Goal: Navigation & Orientation: Find specific page/section

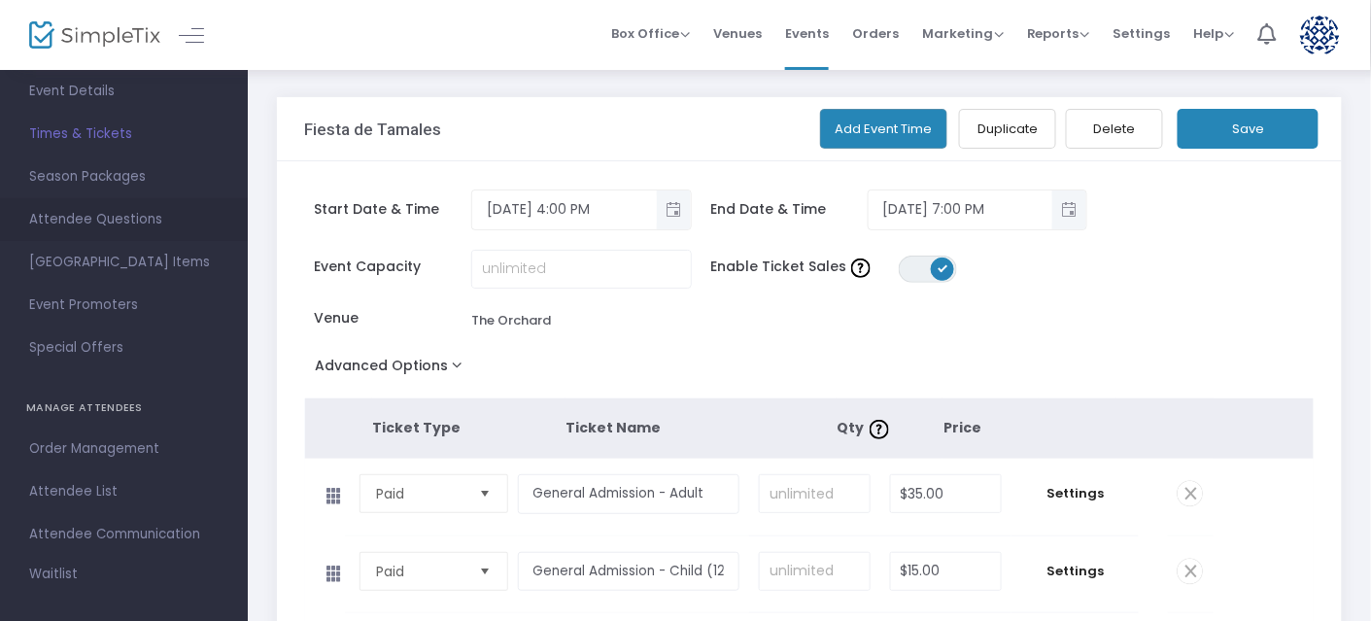
scroll to position [292, 0]
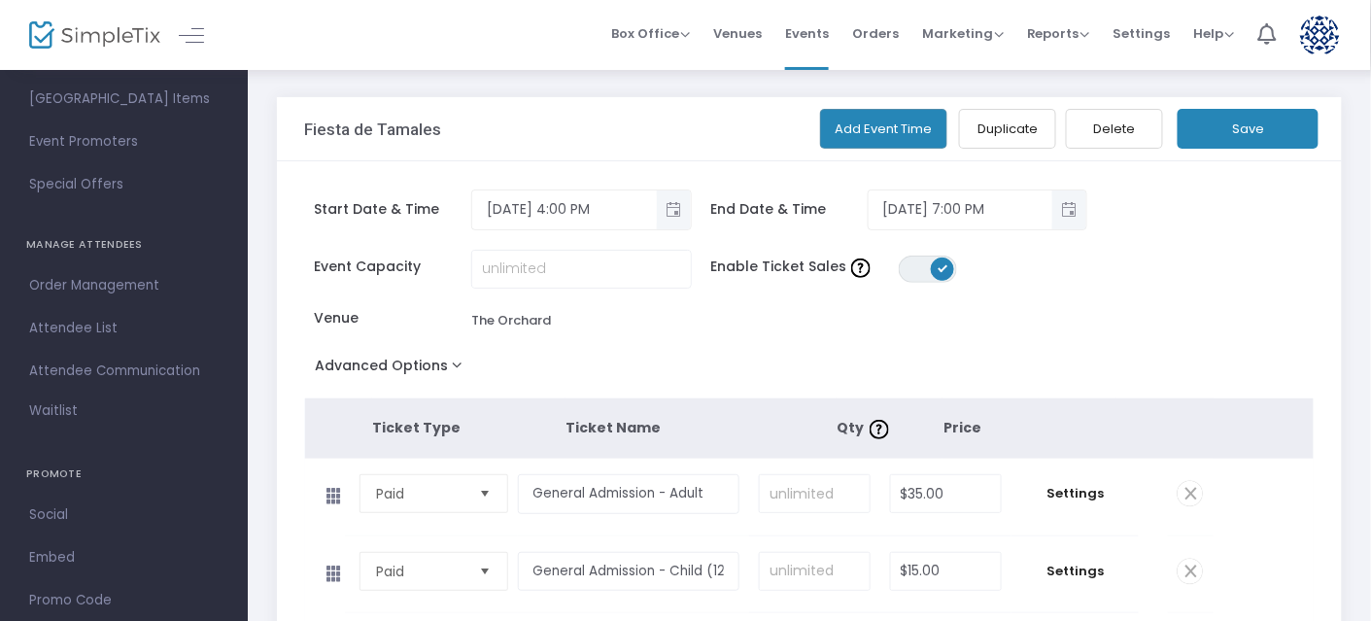
click at [76, 336] on span "Attendee List" at bounding box center [124, 328] width 190 height 25
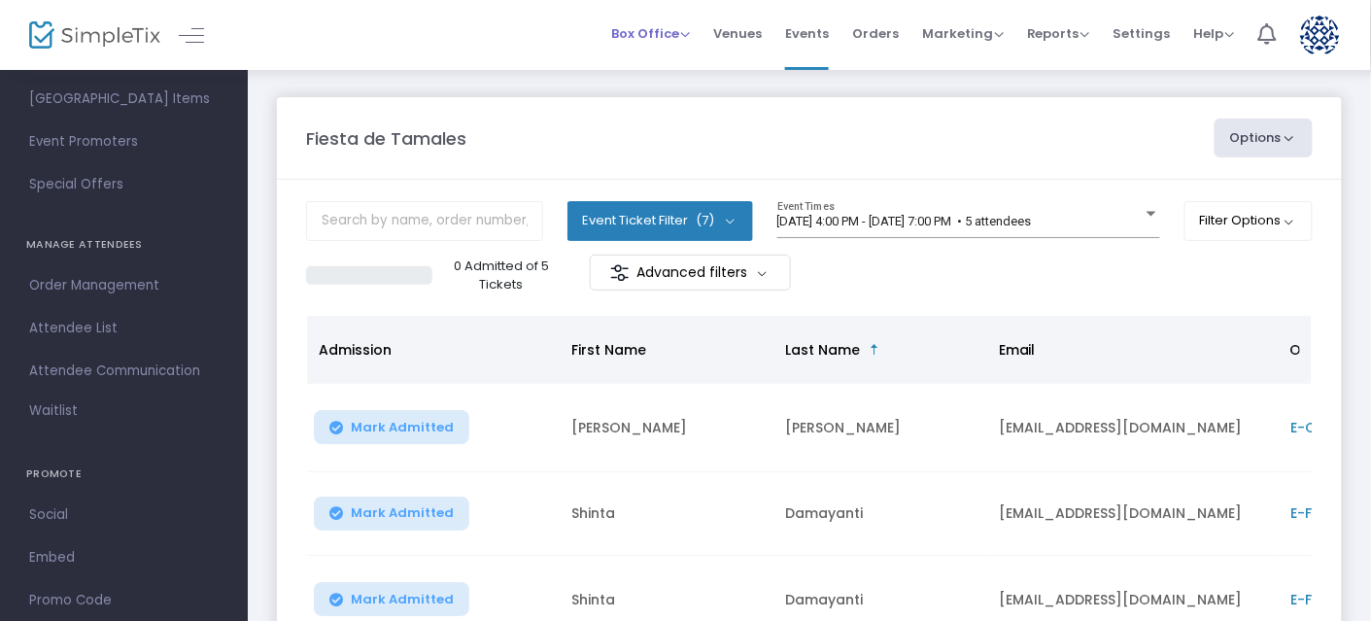
click at [702, 39] on li "Box Office Sell Tickets Bookings Sell Season Pass" at bounding box center [651, 35] width 102 height 70
click at [690, 37] on span "Box Office" at bounding box center [650, 33] width 79 height 18
click at [665, 74] on li "Sell Tickets" at bounding box center [680, 66] width 139 height 38
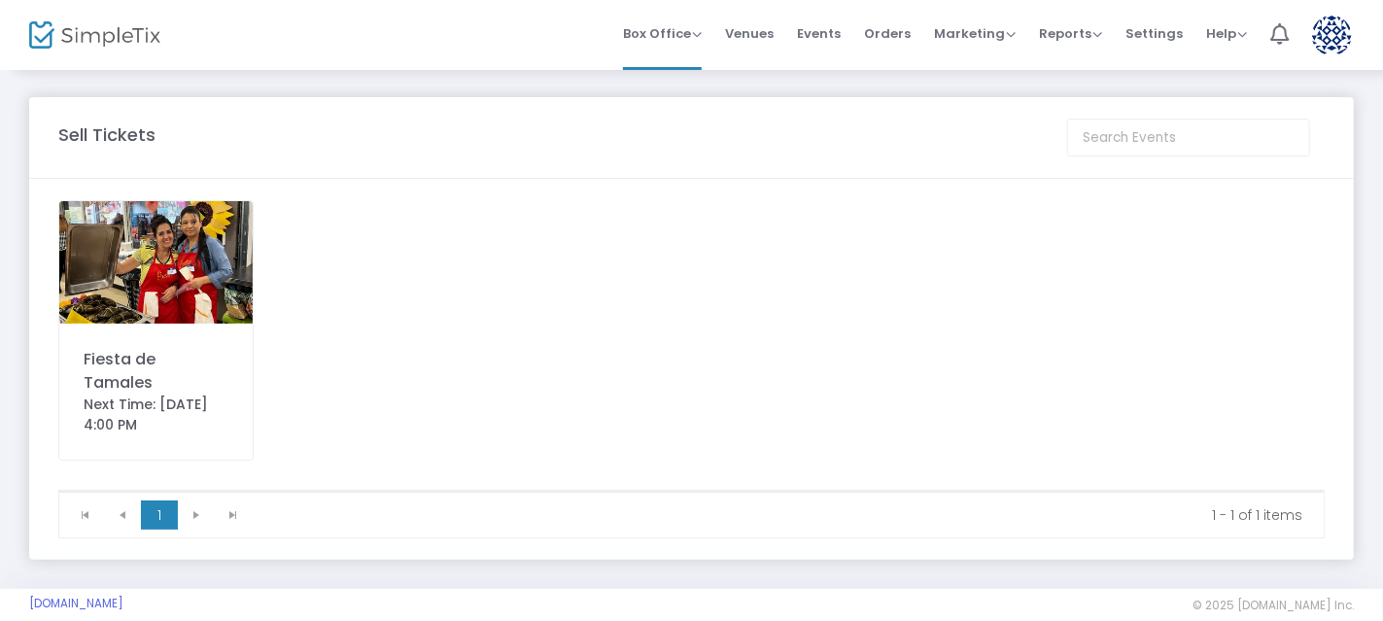
click at [196, 263] on img at bounding box center [155, 262] width 193 height 122
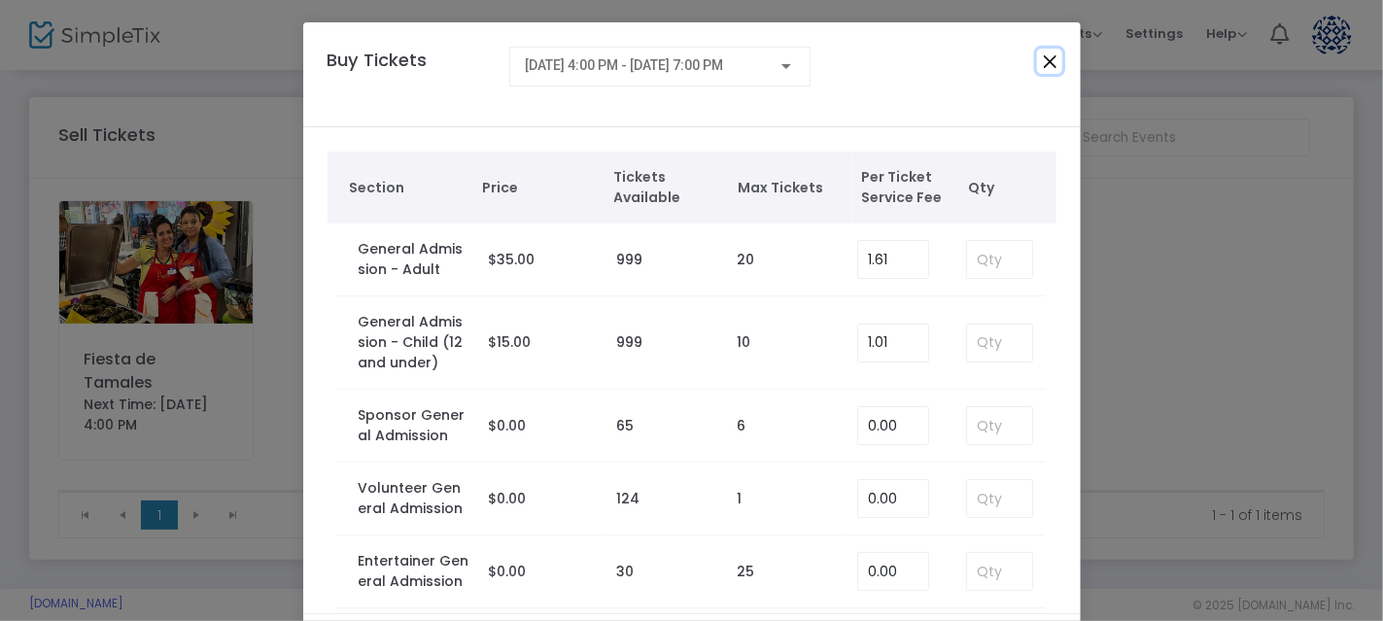
click at [1050, 61] on button "Close" at bounding box center [1049, 61] width 25 height 25
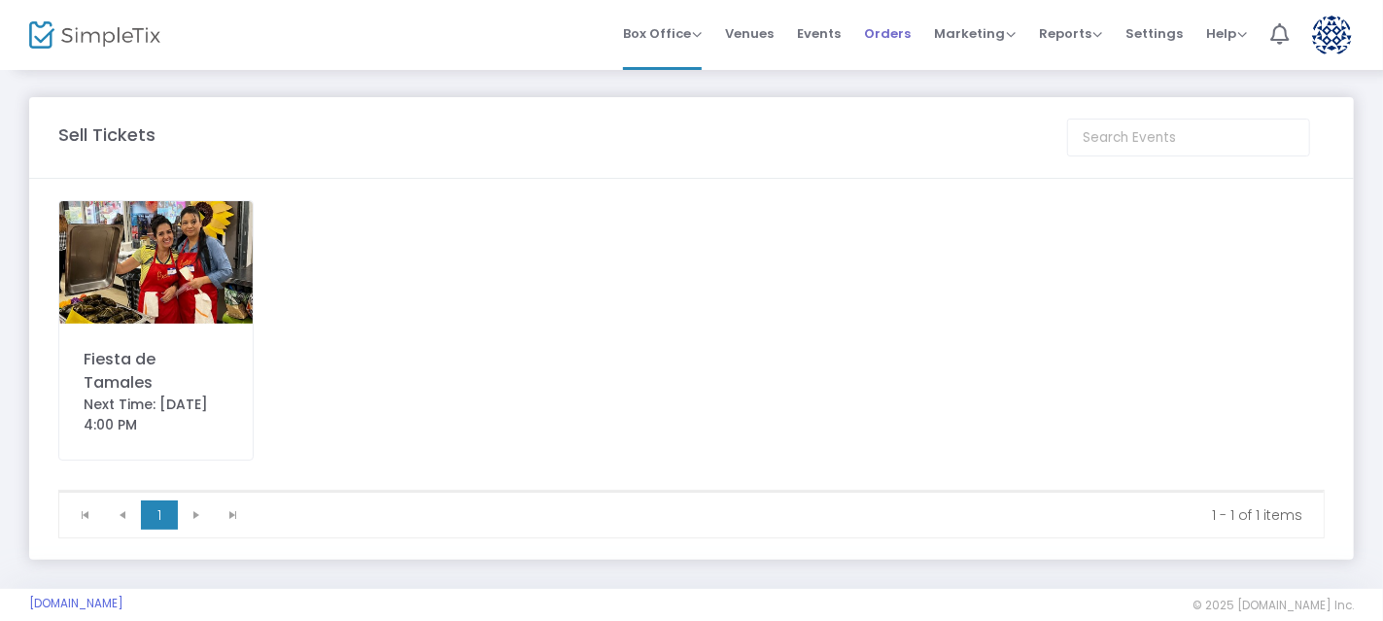
click at [889, 34] on span "Orders" at bounding box center [887, 34] width 47 height 50
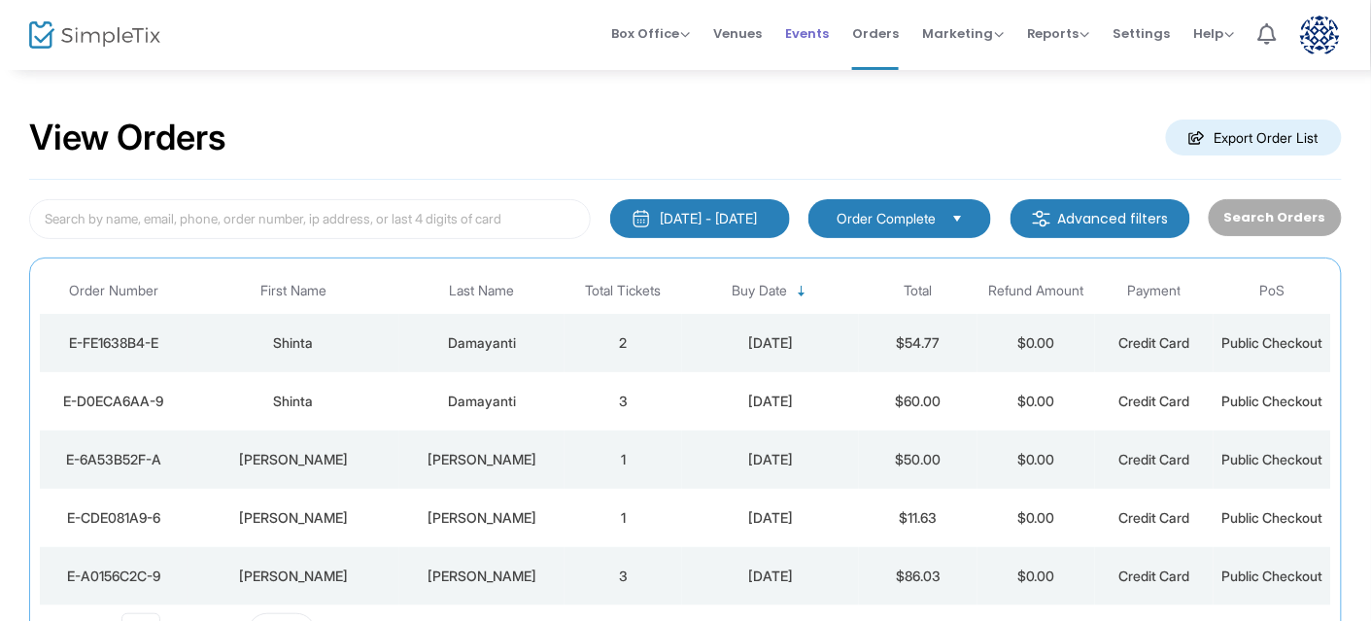
click at [827, 29] on span "Events" at bounding box center [807, 34] width 44 height 50
